Goal: Task Accomplishment & Management: Use online tool/utility

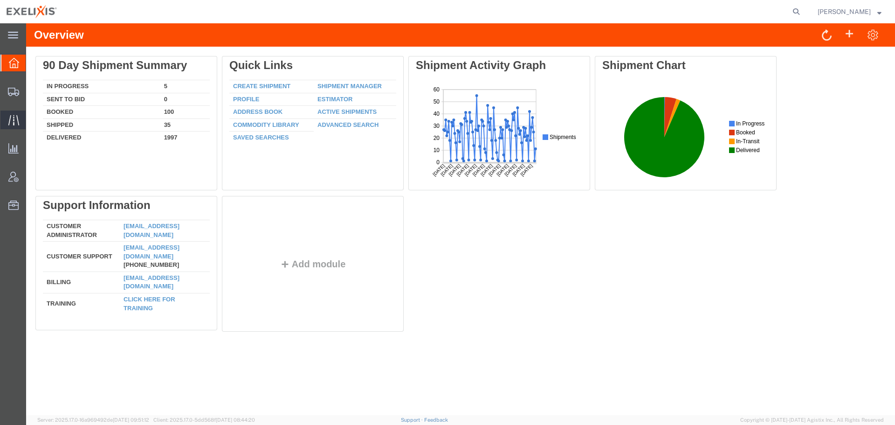
click at [32, 117] on span "Traffic" at bounding box center [29, 120] width 7 height 19
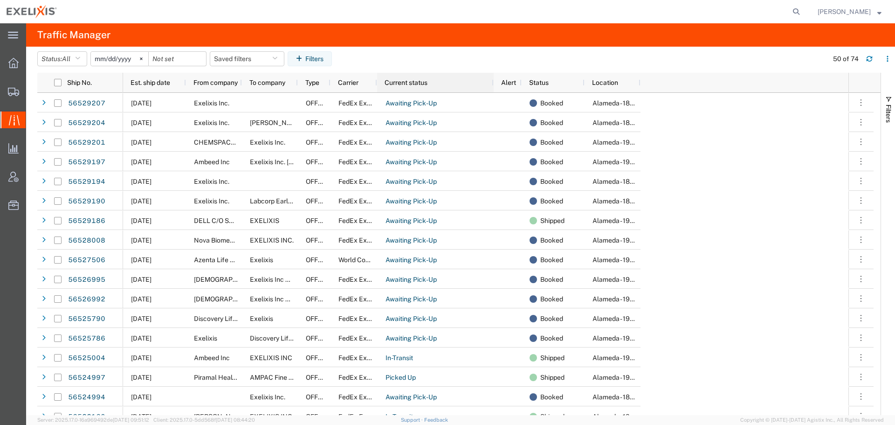
click at [411, 80] on span "Current status" at bounding box center [406, 82] width 43 height 7
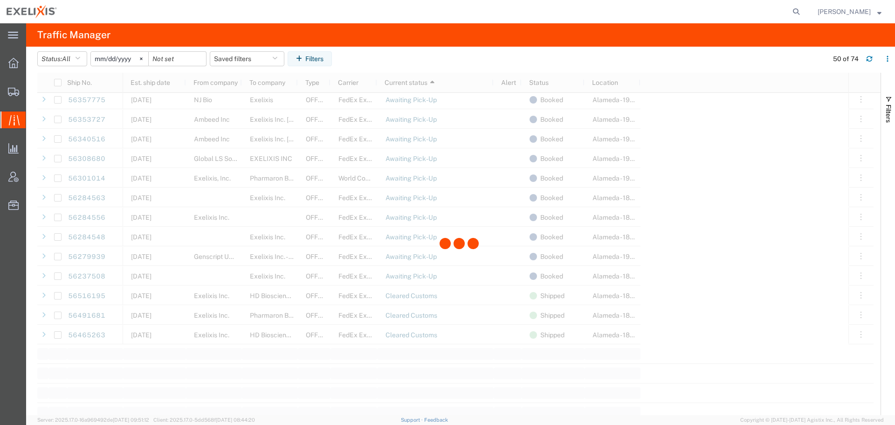
scroll to position [746, 0]
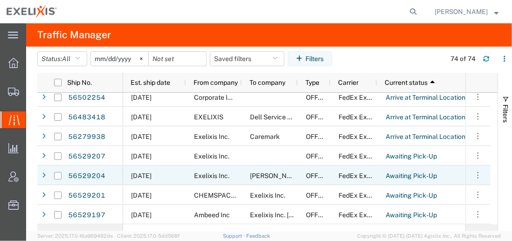
scroll to position [67, 0]
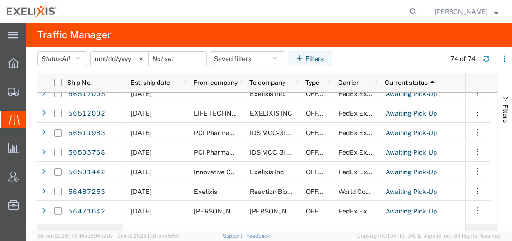
click at [162, 20] on agx-global-search at bounding box center [272, 11] width 298 height 23
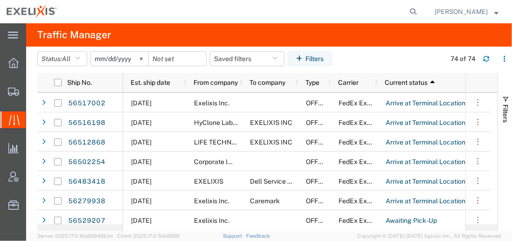
scroll to position [0, 0]
